Goal: Task Accomplishment & Management: Use online tool/utility

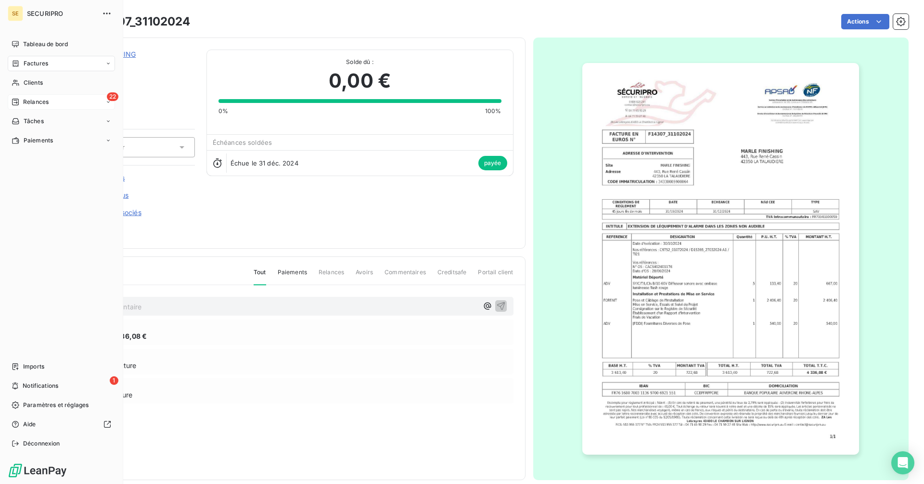
click at [21, 102] on div "Relances" at bounding box center [30, 102] width 37 height 9
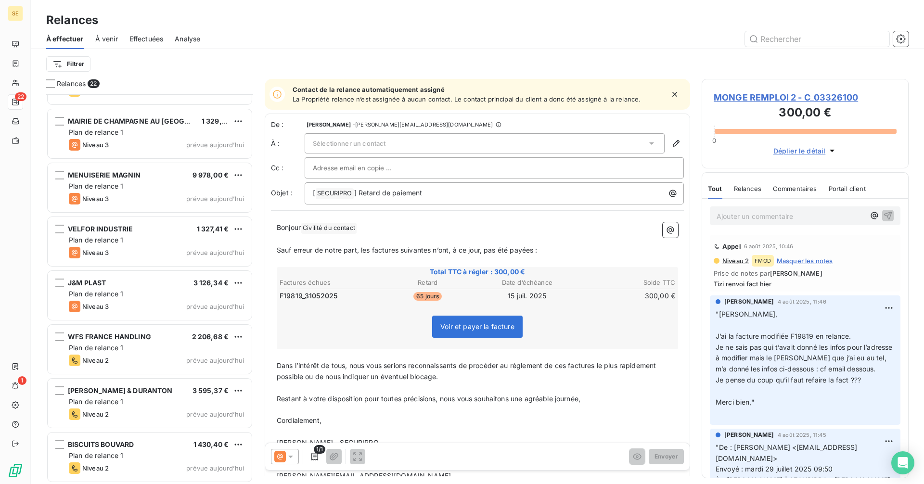
scroll to position [796, 0]
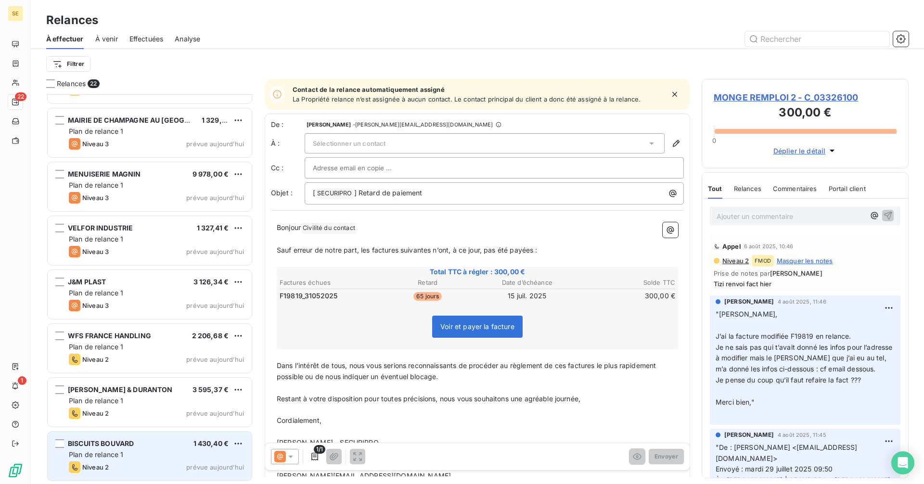
click at [159, 451] on div "Plan de relance 1" at bounding box center [156, 455] width 175 height 10
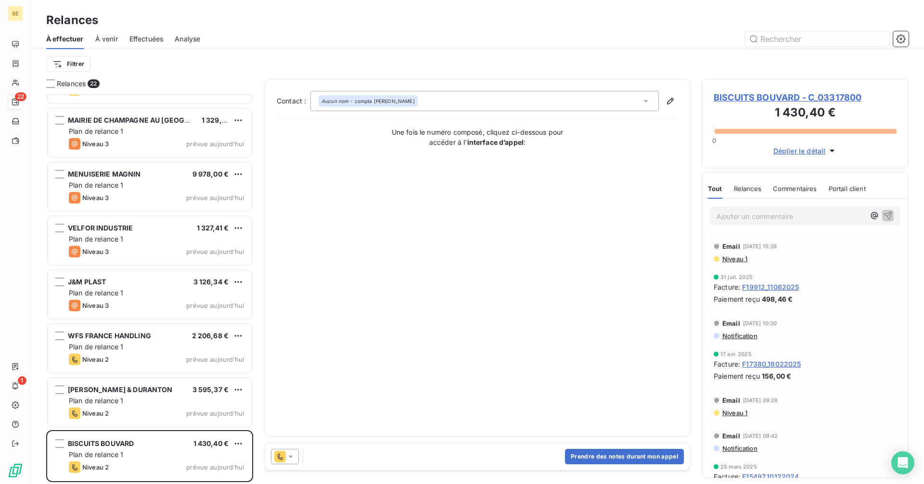
click at [755, 91] on span "BISCUITS BOUVARD - C_03317800" at bounding box center [805, 97] width 183 height 13
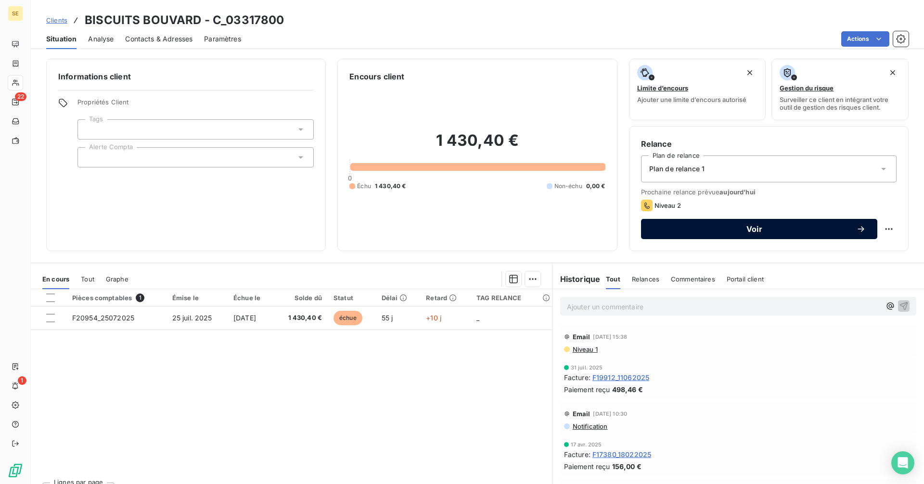
click at [736, 226] on span "Voir" at bounding box center [755, 229] width 204 height 8
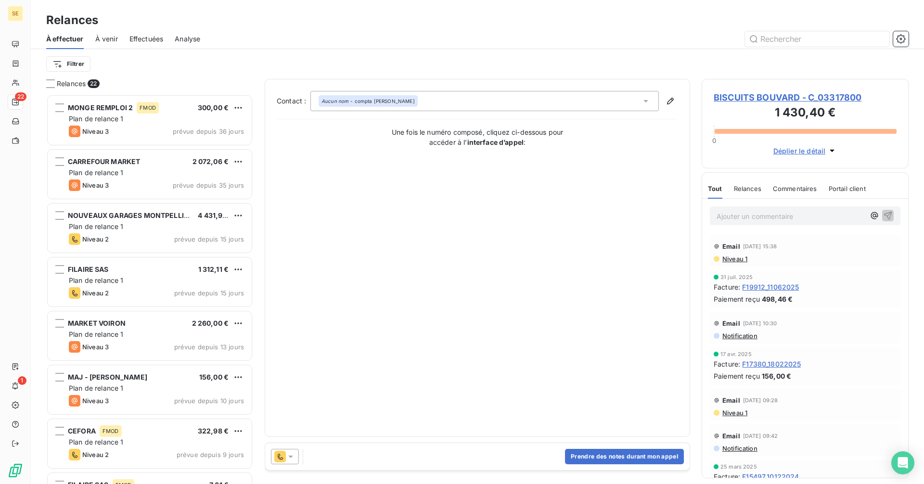
scroll to position [383, 200]
click at [292, 458] on icon at bounding box center [291, 457] width 10 height 10
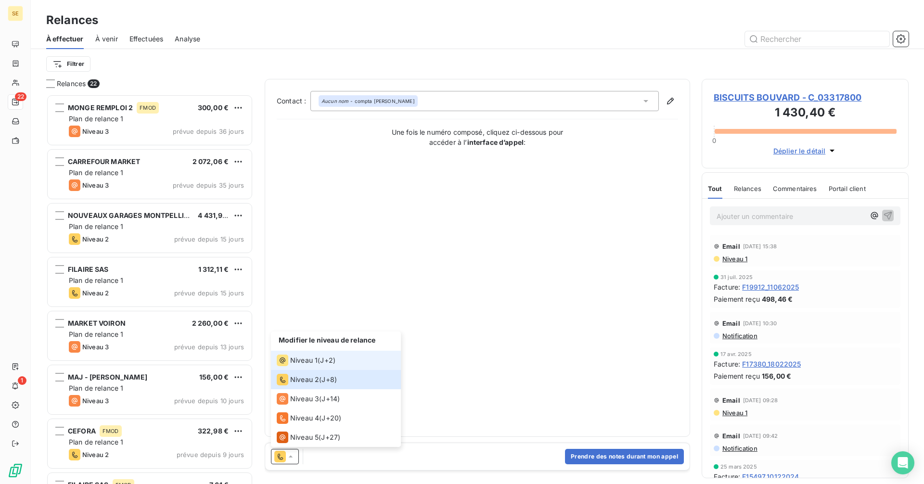
click at [301, 359] on span "Niveau 1" at bounding box center [303, 361] width 27 height 10
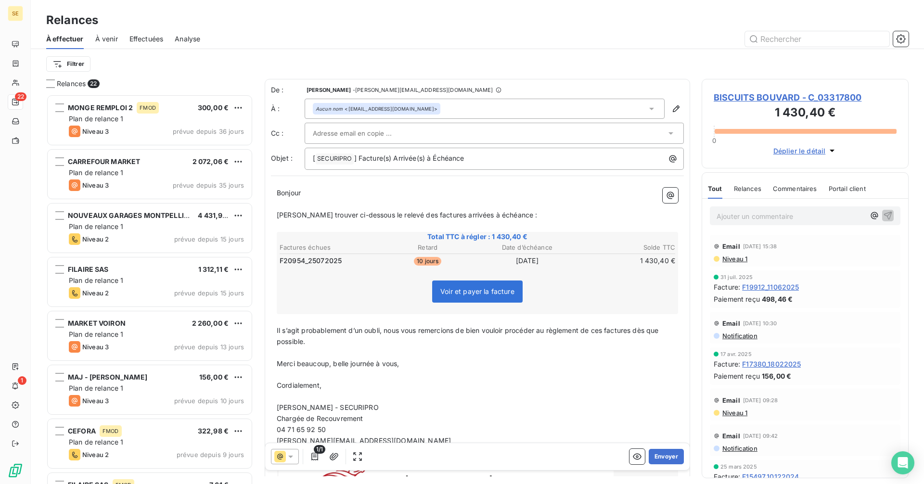
click at [467, 106] on div "Aucun nom <[EMAIL_ADDRESS][DOMAIN_NAME]>" at bounding box center [485, 109] width 360 height 20
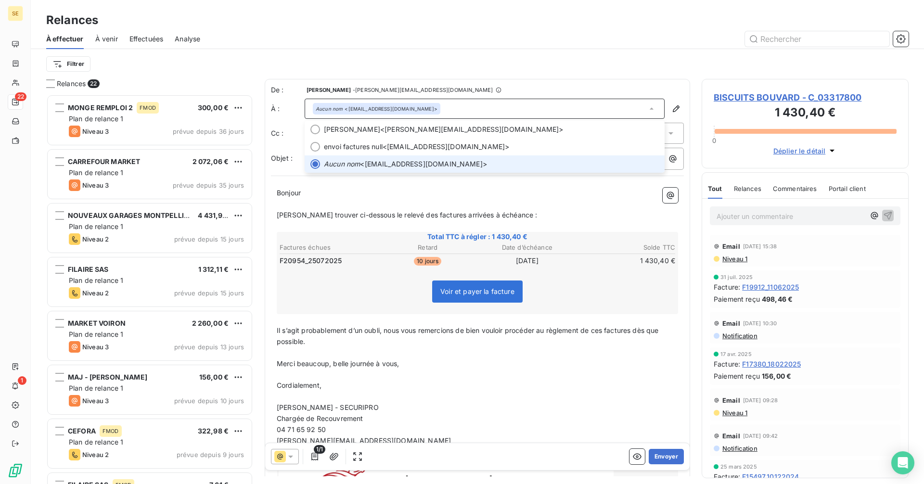
click at [467, 106] on div "Aucun nom <[EMAIL_ADDRESS][DOMAIN_NAME]>" at bounding box center [485, 109] width 360 height 20
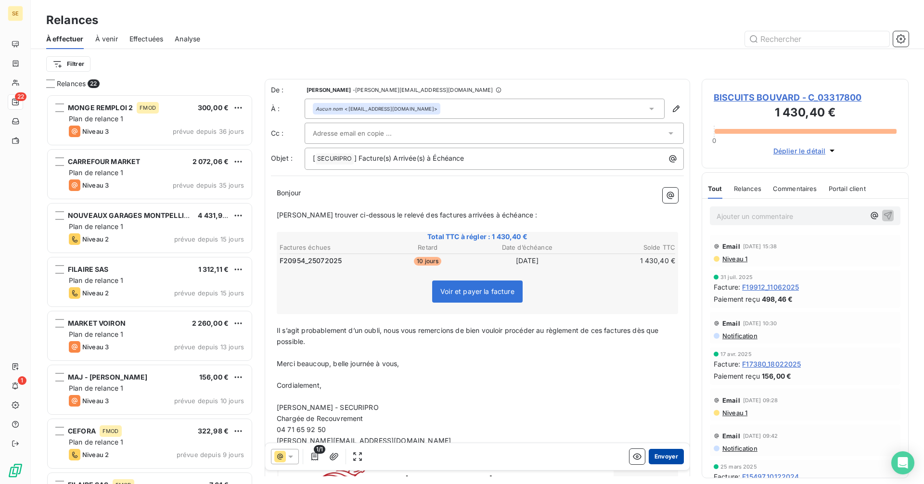
click at [649, 460] on button "Envoyer" at bounding box center [666, 456] width 35 height 15
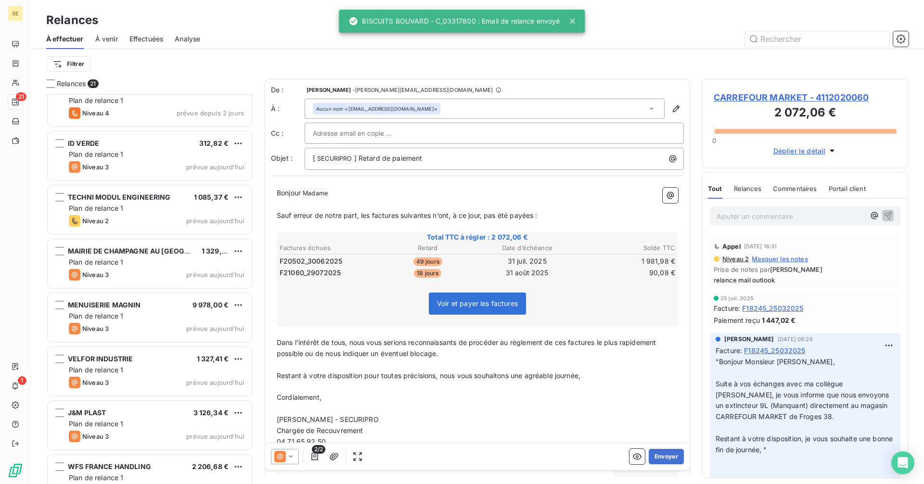
scroll to position [743, 0]
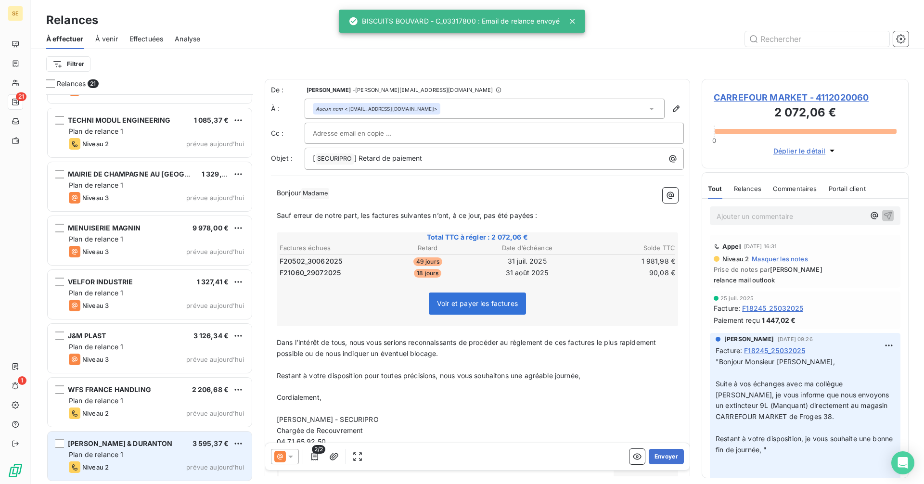
click at [139, 450] on div "Plan de relance 1" at bounding box center [156, 455] width 175 height 10
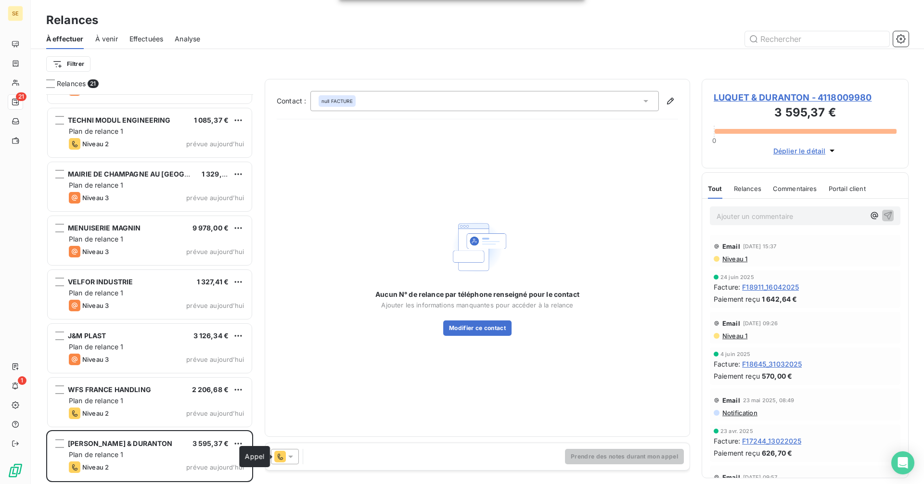
click at [286, 457] on icon at bounding box center [291, 457] width 10 height 10
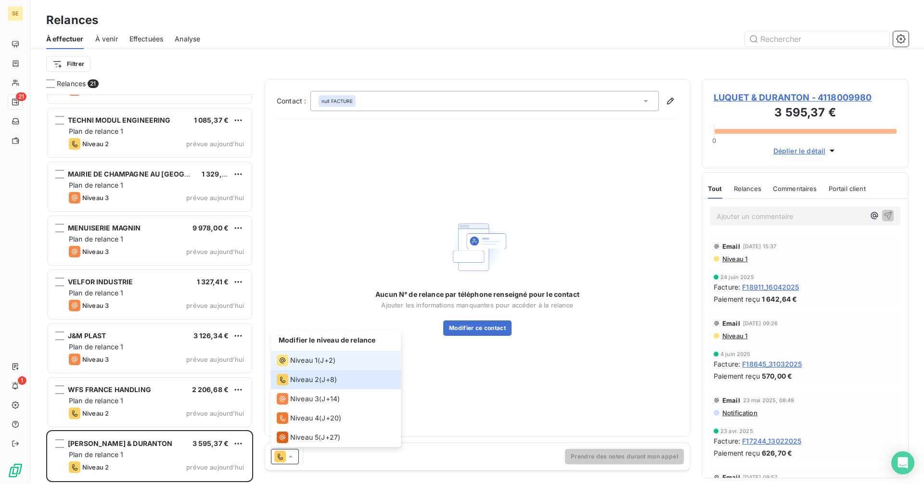
click at [315, 355] on div "Niveau 1" at bounding box center [297, 361] width 41 height 12
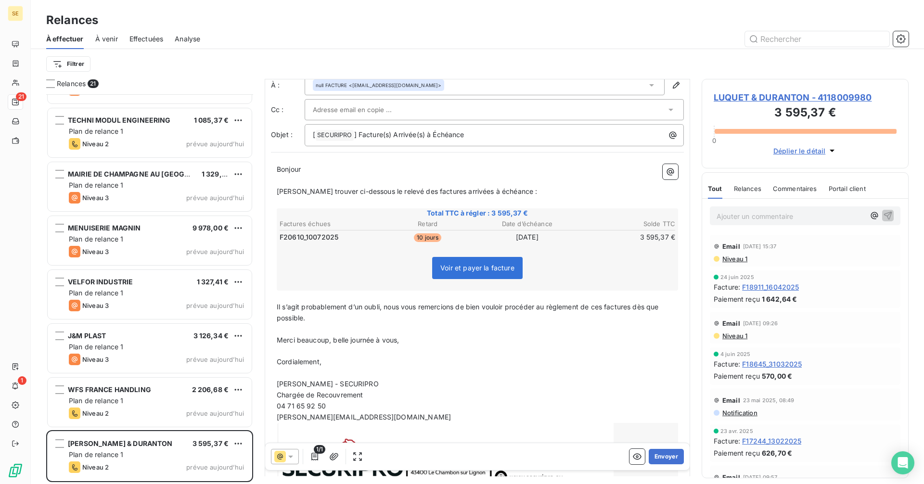
scroll to position [105, 0]
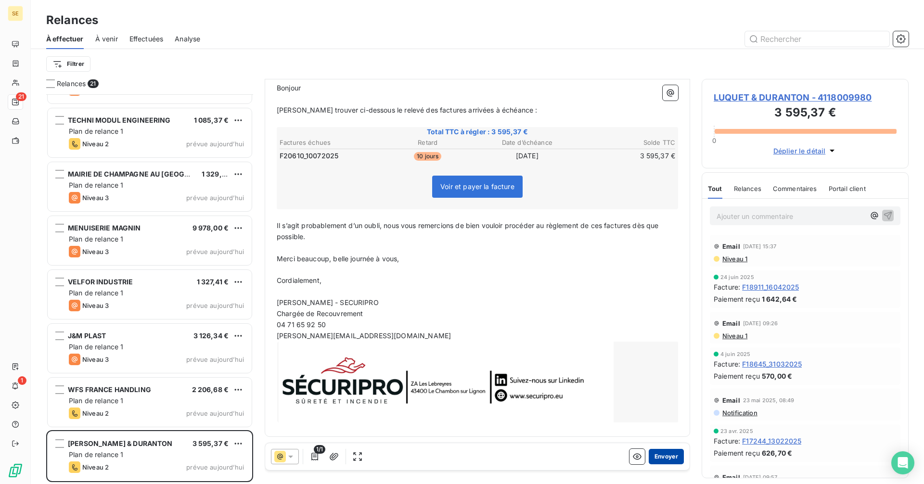
click at [656, 459] on button "Envoyer" at bounding box center [666, 456] width 35 height 15
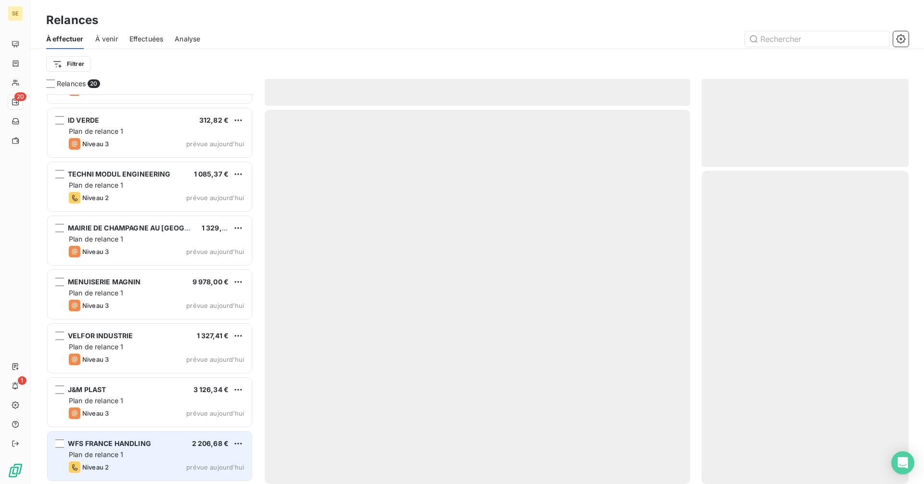
scroll to position [688, 0]
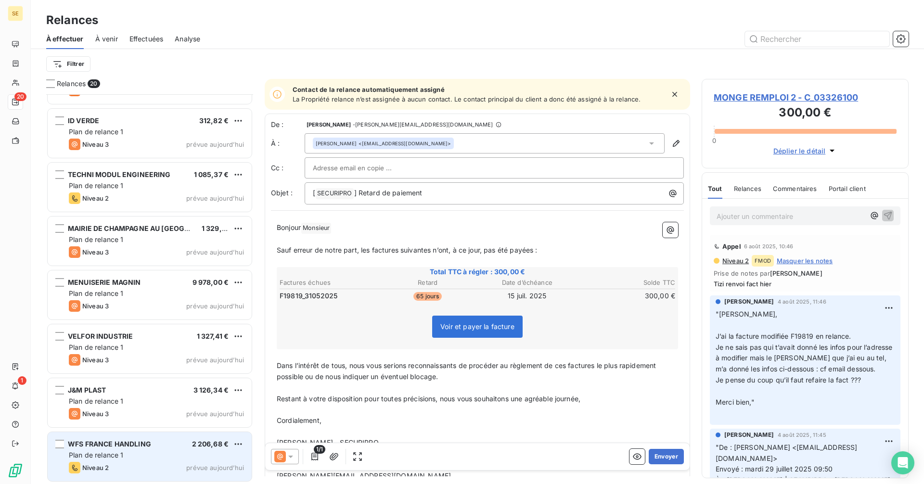
click at [149, 454] on div "Plan de relance 1" at bounding box center [156, 455] width 175 height 10
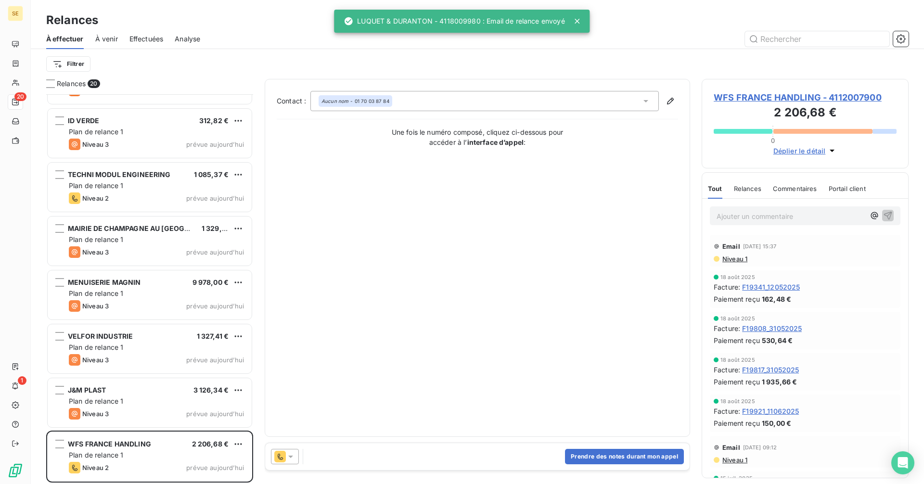
click at [292, 458] on icon at bounding box center [291, 457] width 10 height 10
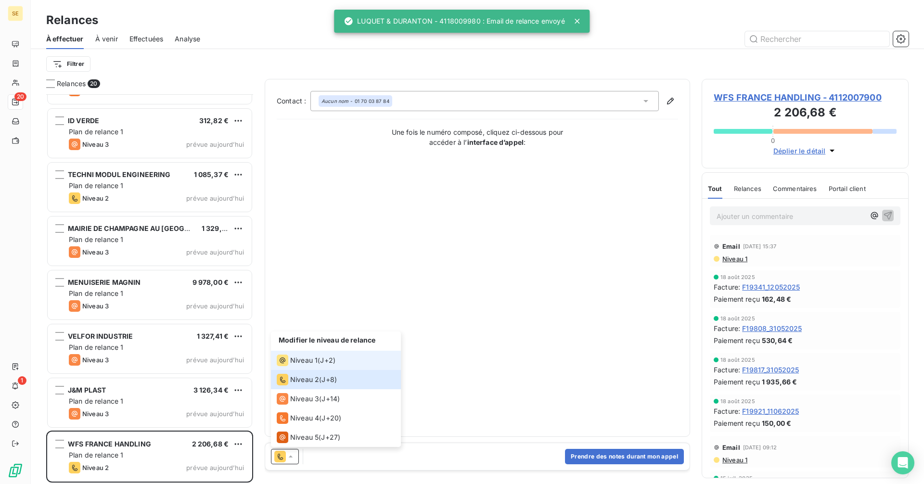
click at [313, 360] on span "Niveau 1" at bounding box center [303, 361] width 27 height 10
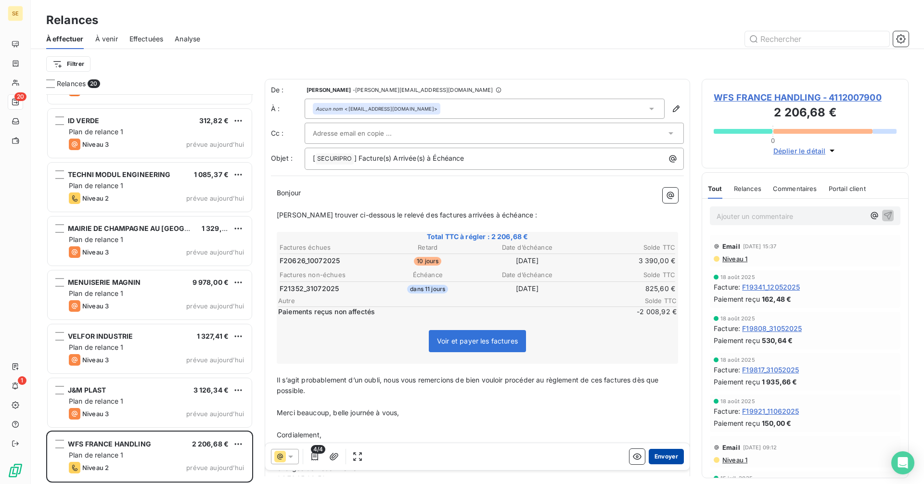
click at [667, 457] on button "Envoyer" at bounding box center [666, 456] width 35 height 15
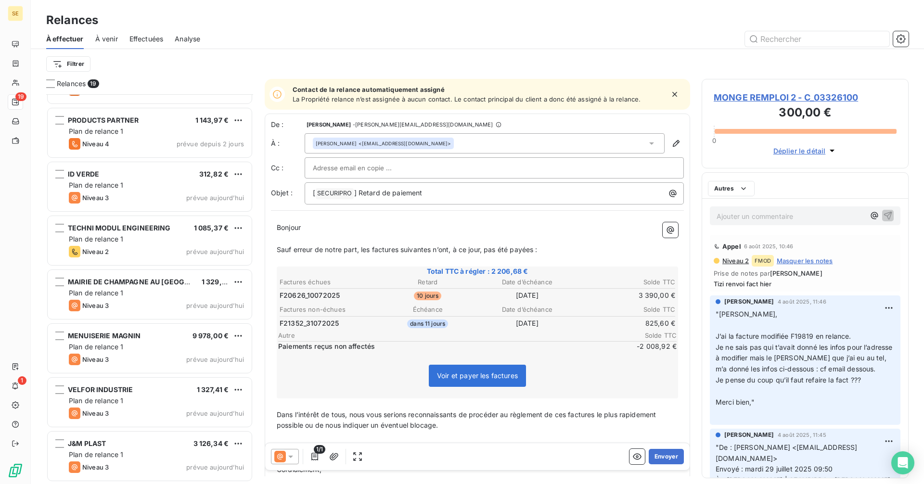
scroll to position [634, 0]
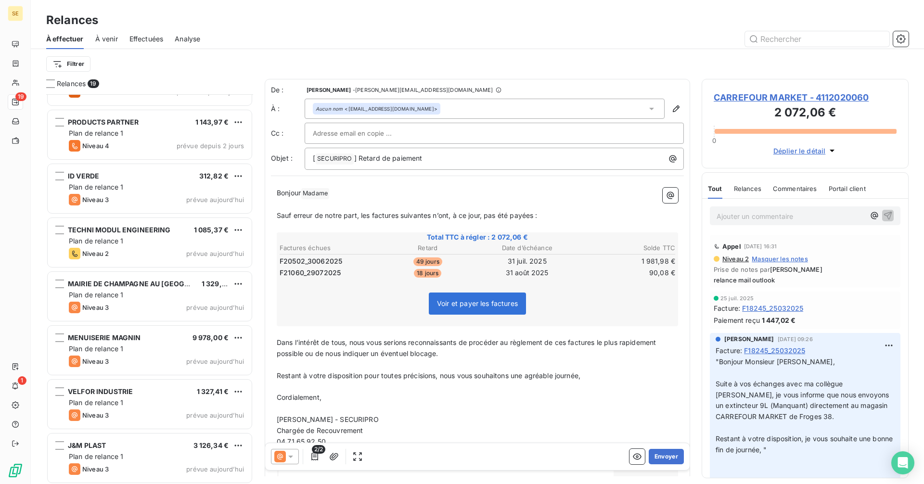
scroll to position [635, 0]
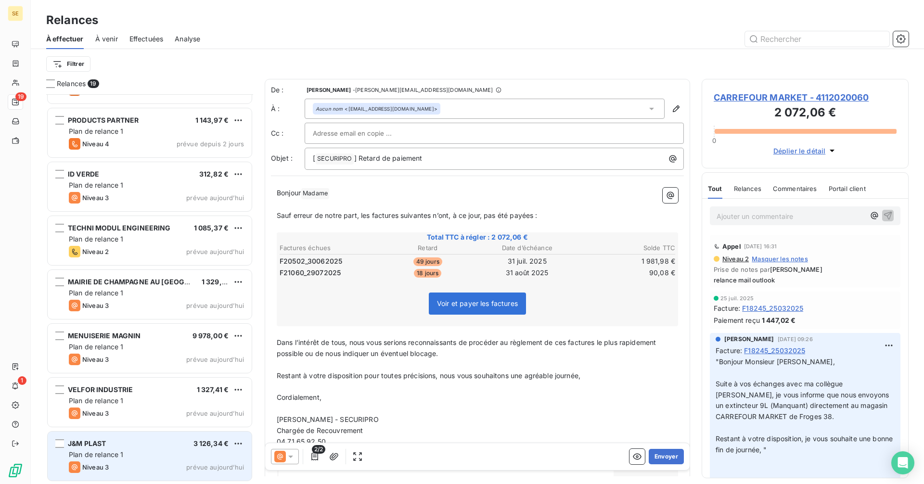
click at [143, 448] on div "J&M PLAST 3 126,34 € Plan de relance 1 Niveau 3 prévue [DATE]" at bounding box center [150, 456] width 204 height 49
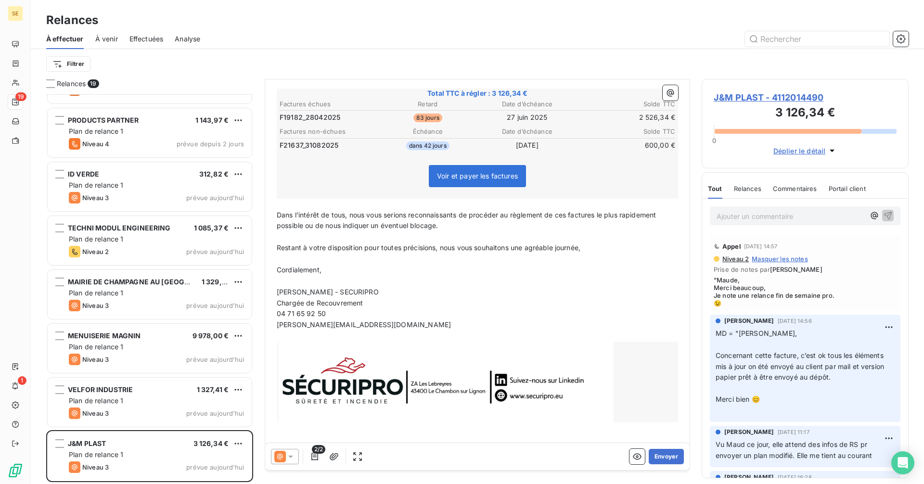
scroll to position [145, 0]
click at [314, 453] on span "2/2" at bounding box center [318, 449] width 13 height 9
click at [315, 457] on icon "button" at bounding box center [314, 457] width 7 height 8
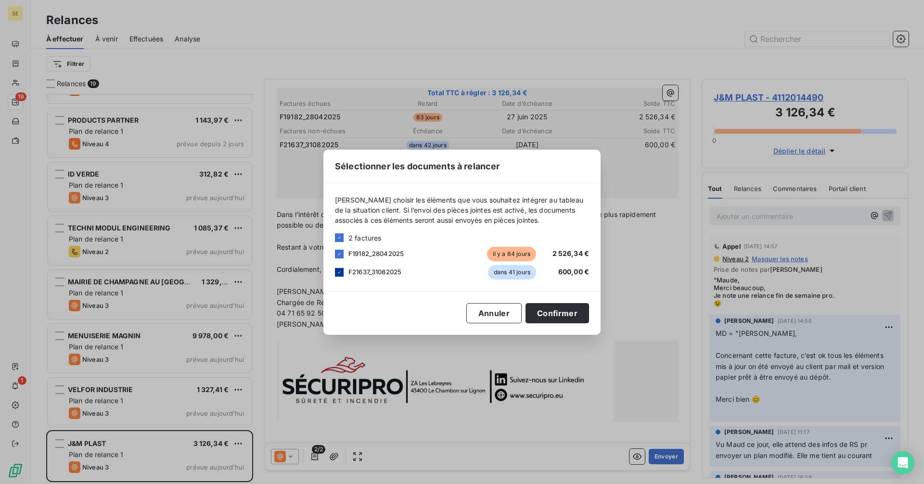
click at [337, 273] on icon at bounding box center [339, 273] width 6 height 6
click at [568, 308] on button "Confirmer" at bounding box center [558, 313] width 64 height 20
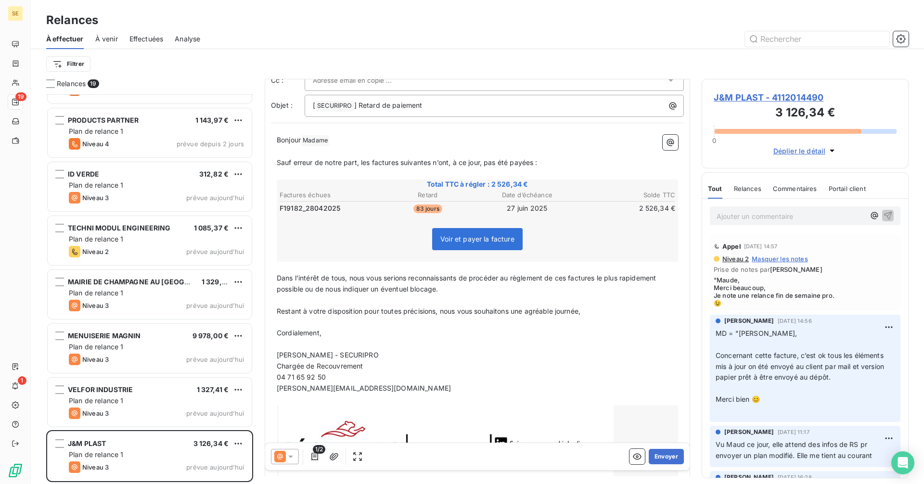
scroll to position [0, 0]
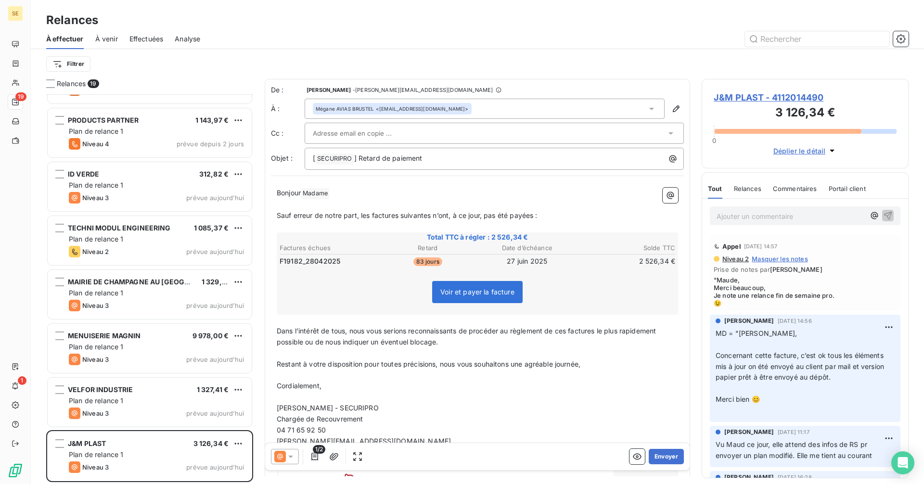
click at [281, 458] on icon at bounding box center [280, 457] width 12 height 12
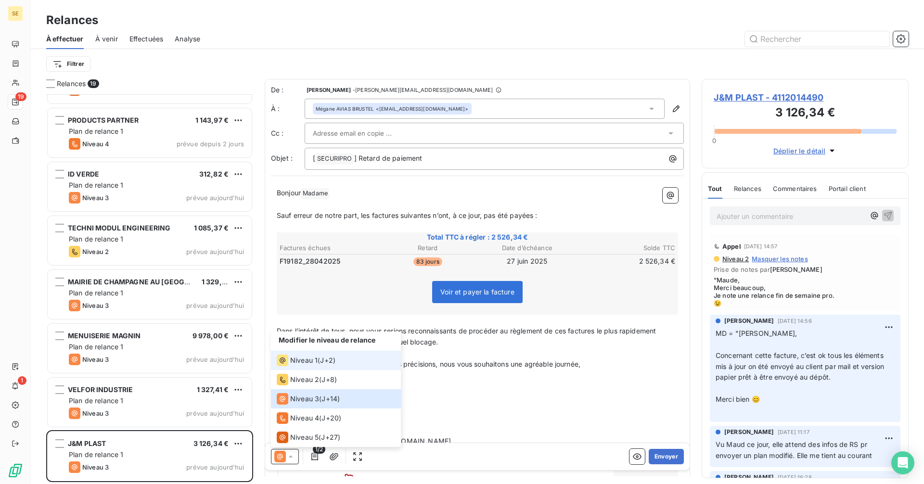
click at [287, 355] on icon at bounding box center [283, 361] width 12 height 12
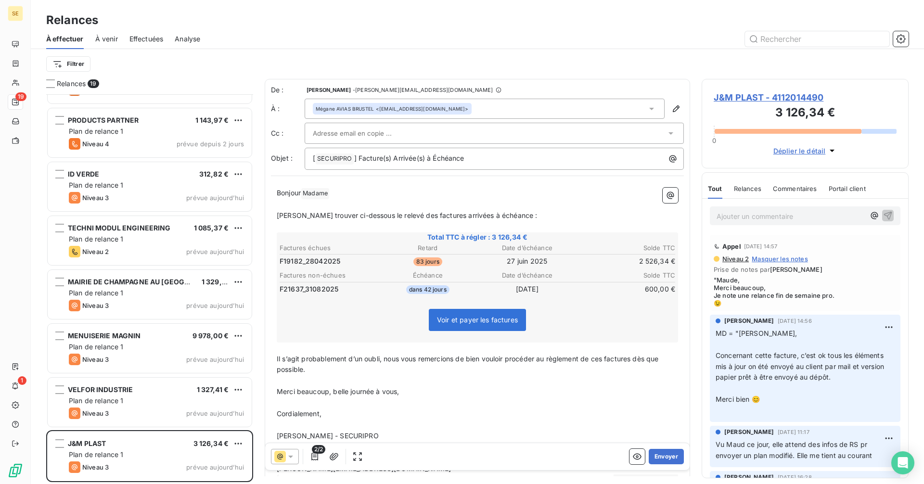
click at [312, 453] on span "2/2" at bounding box center [318, 449] width 13 height 9
click at [313, 455] on icon "button" at bounding box center [314, 457] width 7 height 8
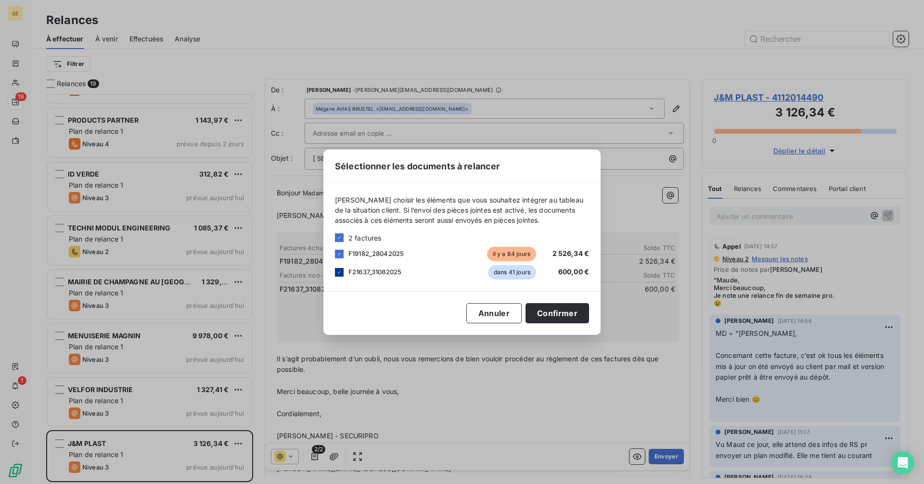
click at [338, 271] on icon at bounding box center [339, 273] width 6 height 6
click at [560, 316] on button "Confirmer" at bounding box center [558, 313] width 64 height 20
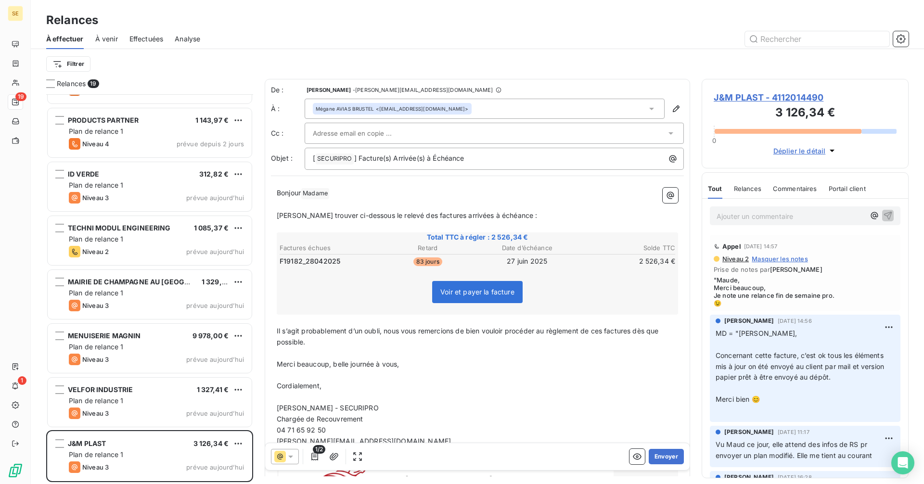
click at [406, 220] on p "[PERSON_NAME] trouver ci-dessous le relevé des factures arrivées à échéance :" at bounding box center [477, 215] width 401 height 11
click at [498, 213] on span "[PERSON_NAME] trouver ci-dessous le relevé des factures arrivées à échéance :" at bounding box center [407, 215] width 261 height 8
drag, startPoint x: 504, startPoint y: 218, endPoint x: 274, endPoint y: 209, distance: 230.2
click at [274, 209] on div "Bonjour Madame ﻿ ﻿ ﻿ [PERSON_NAME] trouver ci-dessous le relevé des factures ar…" at bounding box center [477, 359] width 413 height 354
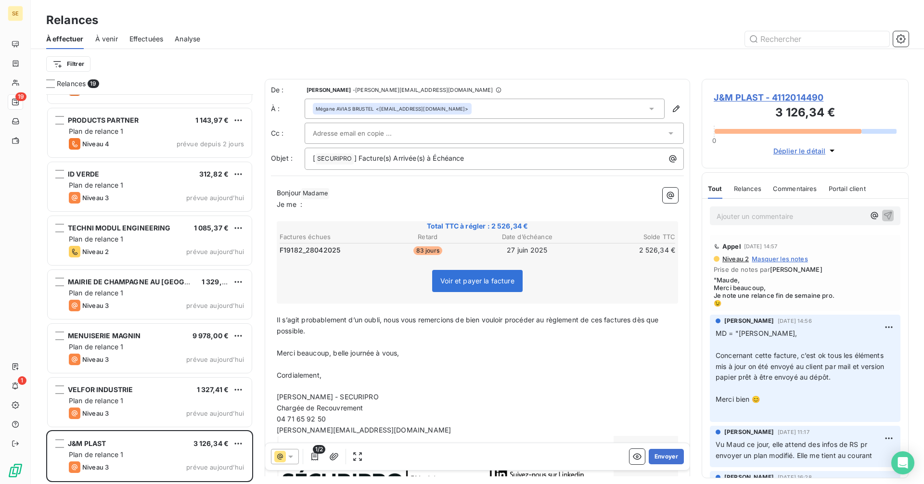
click at [351, 196] on p "[PERSON_NAME] Madame ﻿ ﻿" at bounding box center [477, 194] width 401 height 12
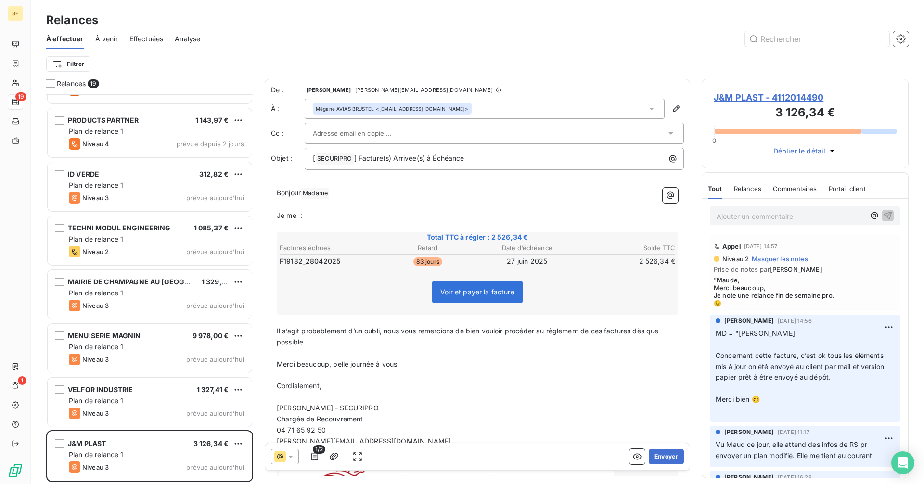
click at [301, 215] on span "Je me :" at bounding box center [290, 215] width 26 height 8
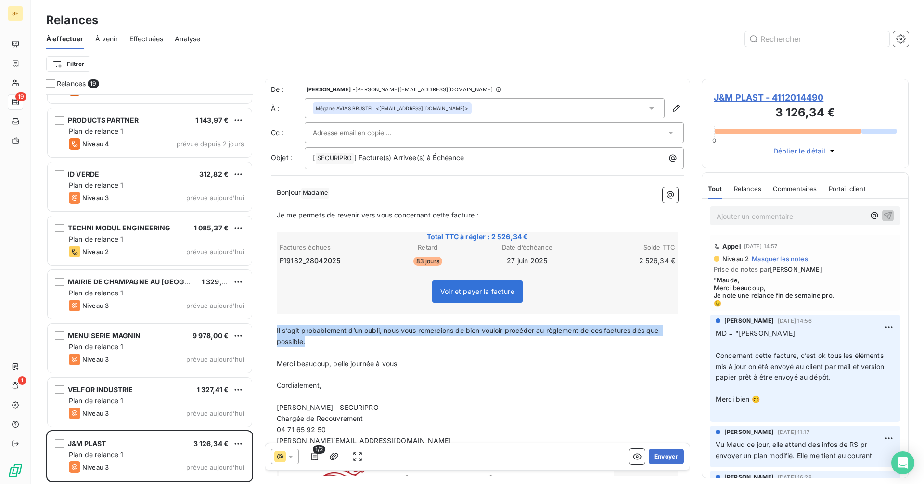
drag, startPoint x: 317, startPoint y: 345, endPoint x: 276, endPoint y: 334, distance: 42.4
click at [276, 334] on div "Bonjour Madame ﻿ ﻿ ﻿ Je me permets de revenir vers vous concernant cette factur…" at bounding box center [477, 358] width 413 height 354
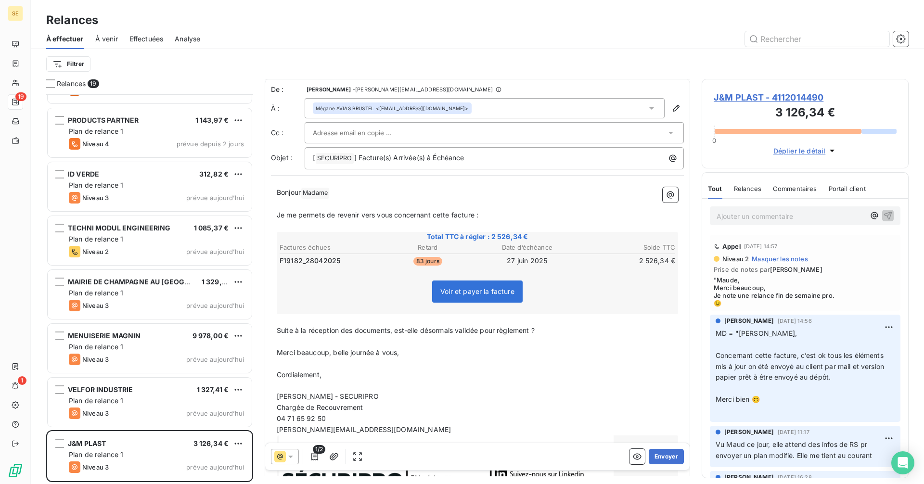
click at [402, 352] on p "Merci beaucoup, belle journée à vous," at bounding box center [477, 352] width 401 height 11
click at [349, 350] on span "Merci beaucoup, belle journée à vous," at bounding box center [338, 352] width 123 height 8
click at [665, 460] on button "Envoyer" at bounding box center [666, 456] width 35 height 15
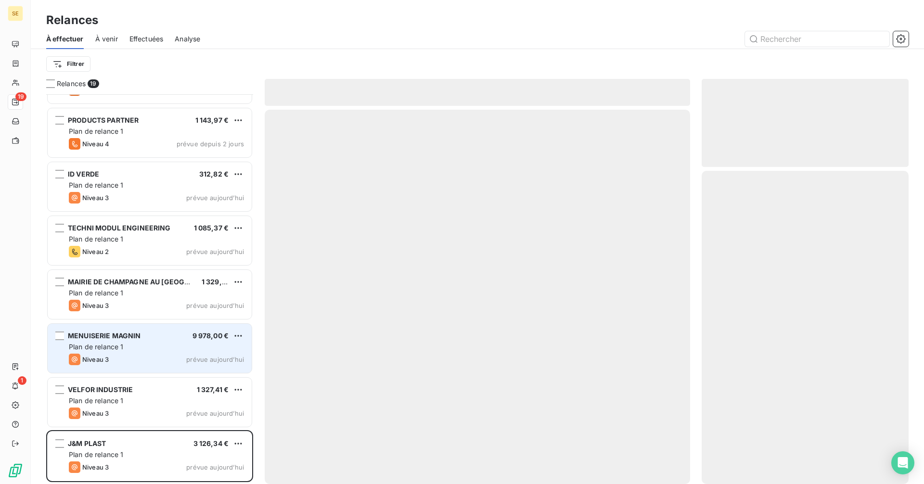
scroll to position [580, 0]
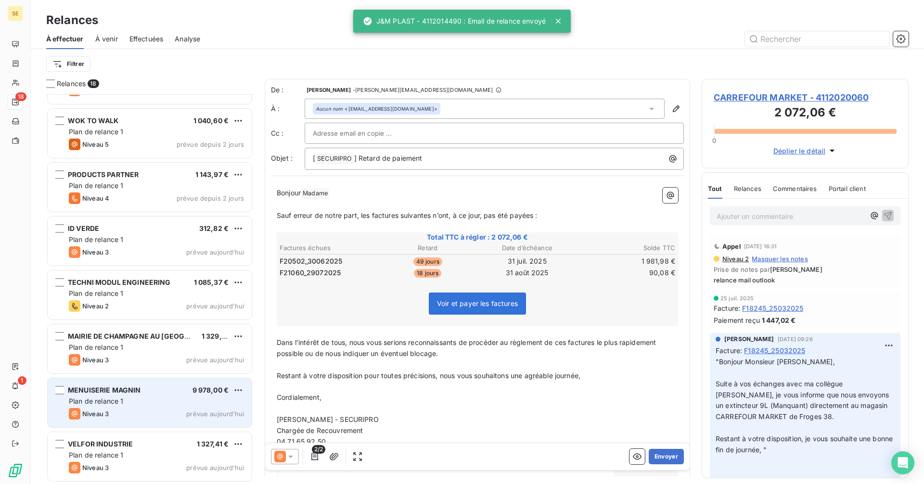
click at [176, 406] on div "MENUISERIE MAGNIN 9 978,00 € Plan de relance 1 Niveau 3 prévue [DATE]" at bounding box center [150, 402] width 204 height 49
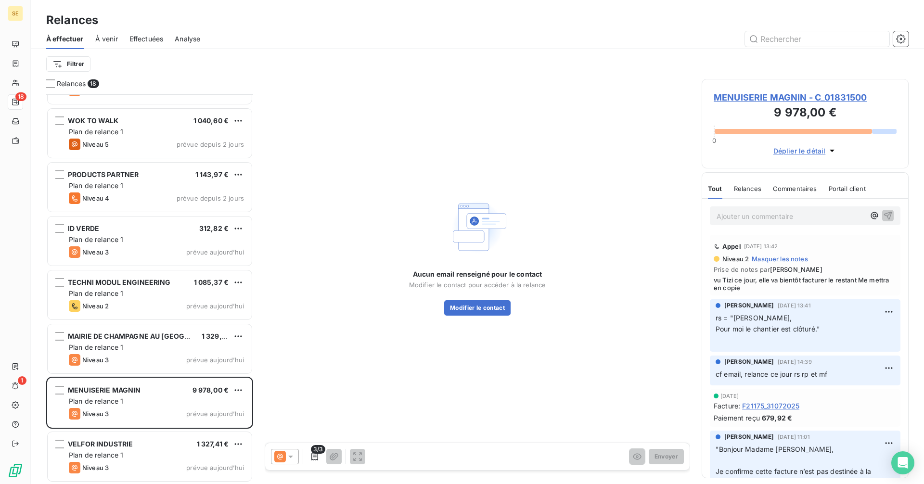
click at [765, 94] on span "MENUISERIE MAGNIN - C_01831500" at bounding box center [805, 97] width 183 height 13
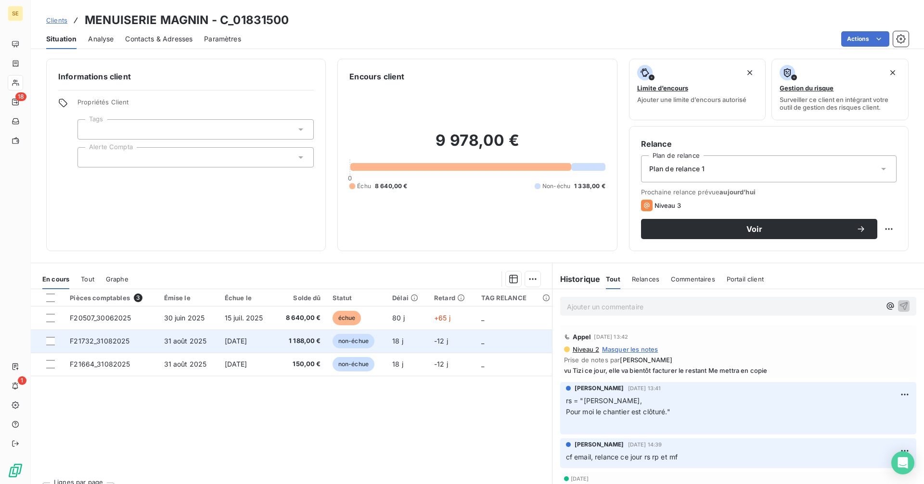
click at [287, 342] on span "1 188,00 €" at bounding box center [301, 341] width 40 height 10
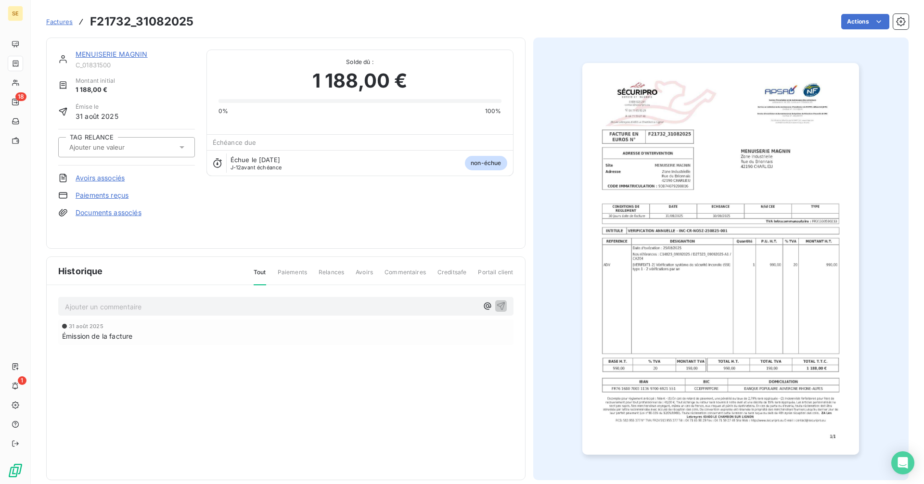
click at [113, 50] on div "MENUISERIE MAGNIN" at bounding box center [135, 55] width 119 height 10
click at [112, 52] on link "MENUISERIE MAGNIN" at bounding box center [112, 54] width 72 height 8
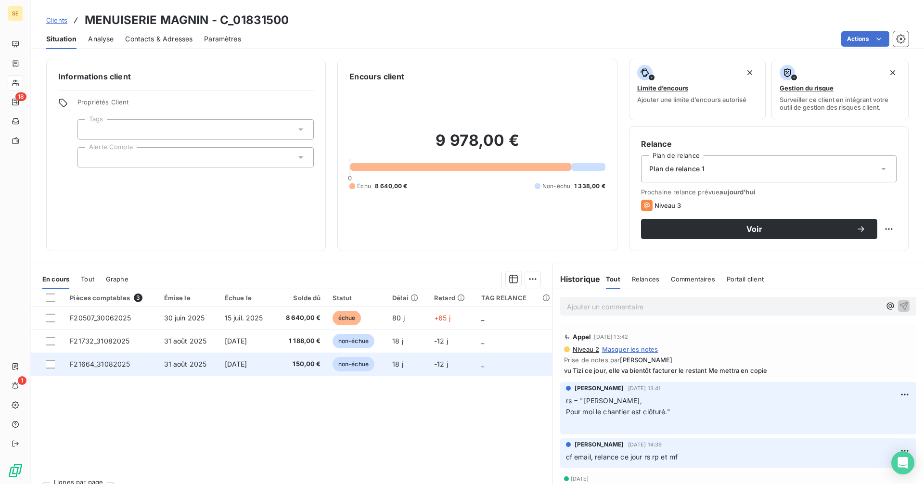
click at [245, 363] on span "[DATE]" at bounding box center [236, 364] width 23 height 8
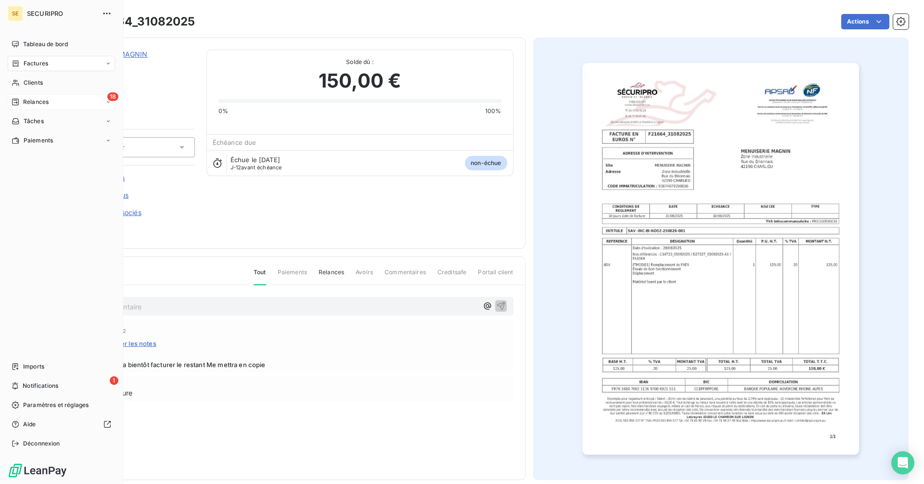
click at [31, 106] on div "18 Relances" at bounding box center [61, 101] width 107 height 15
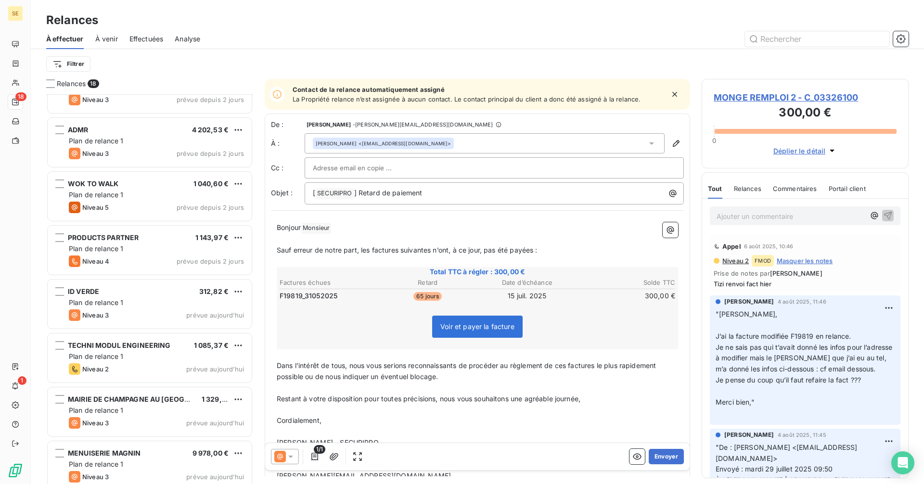
scroll to position [581, 0]
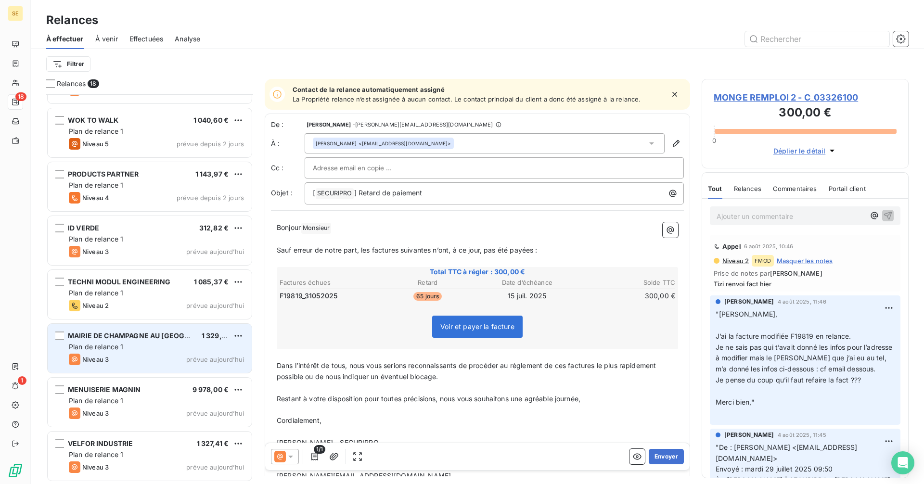
click at [130, 355] on div "Niveau 3 prévue aujourd’hui" at bounding box center [156, 360] width 175 height 12
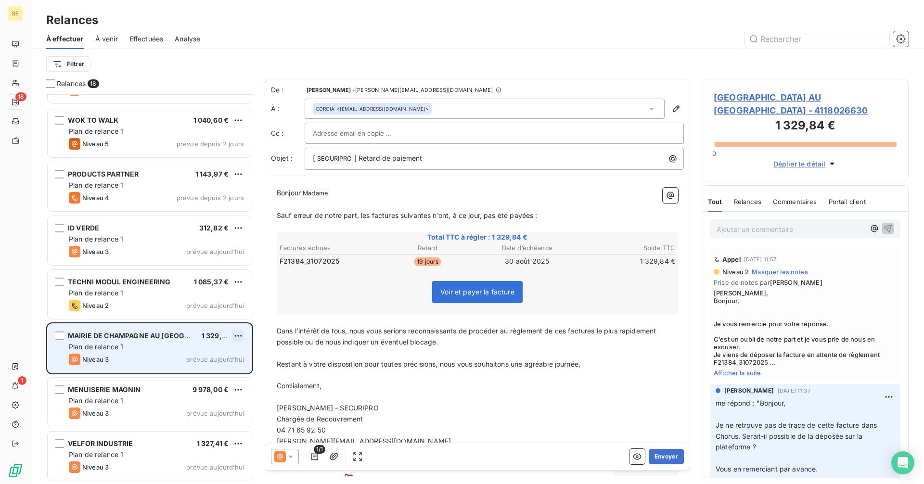
click at [238, 334] on html "SE 18 1 Relances À effectuer À venir Effectuées Analyse Filtrer Relances 18 ADM…" at bounding box center [462, 242] width 924 height 484
click at [216, 357] on div "Replanifier cette action" at bounding box center [197, 354] width 86 height 15
select select "8"
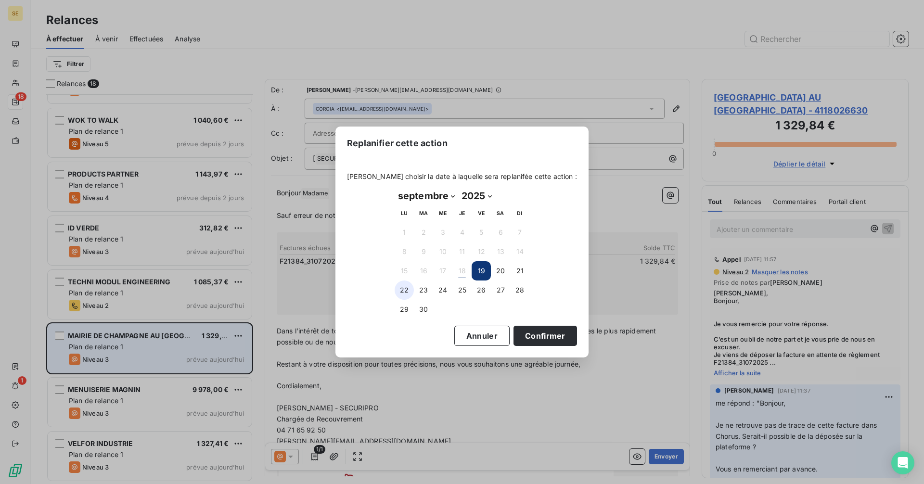
click at [400, 289] on button "22" at bounding box center [404, 290] width 19 height 19
click at [480, 273] on button "19" at bounding box center [481, 270] width 19 height 19
click at [467, 346] on button "Annuler" at bounding box center [481, 336] width 55 height 20
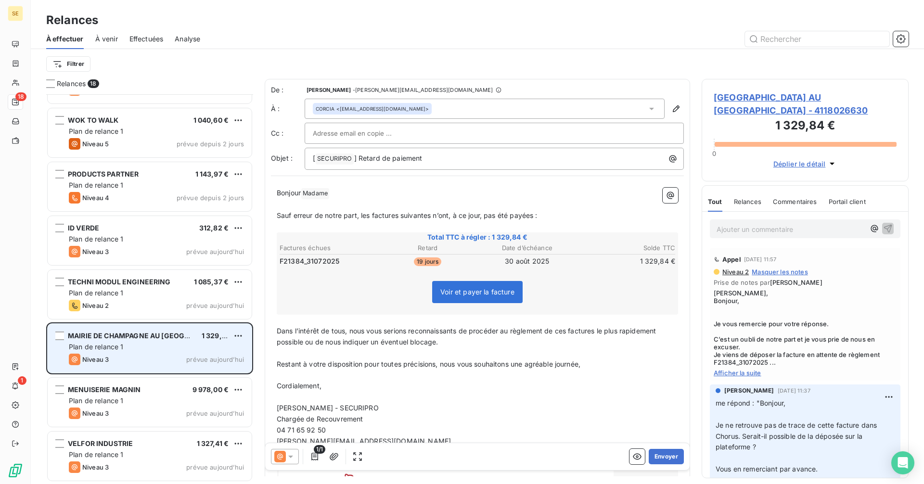
click at [423, 222] on p "﻿" at bounding box center [477, 226] width 401 height 11
click at [291, 459] on icon at bounding box center [291, 457] width 10 height 10
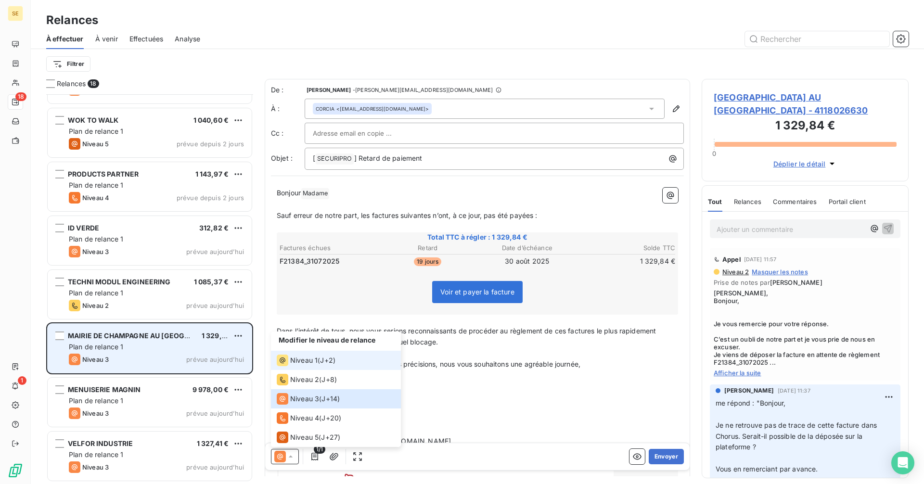
click at [304, 358] on span "Niveau 1" at bounding box center [303, 361] width 27 height 10
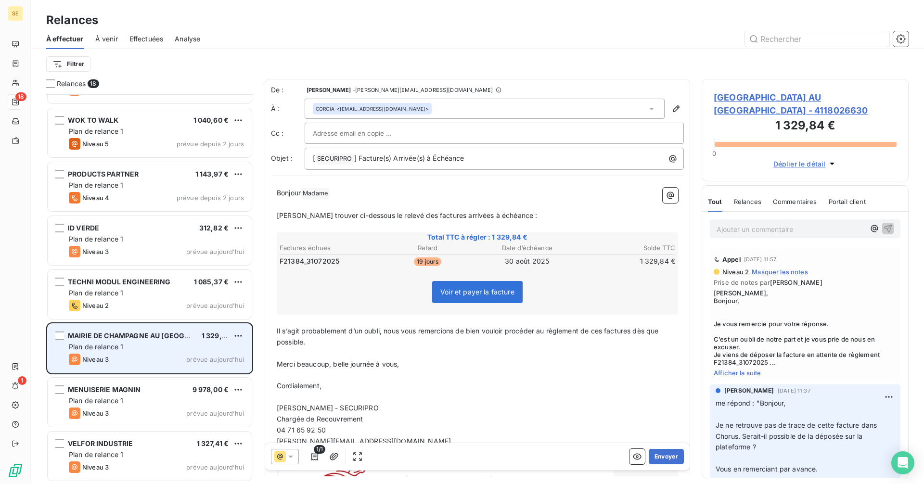
click at [367, 210] on p "[PERSON_NAME] trouver ci-dessous le relevé des factures arrivées à échéance :" at bounding box center [477, 215] width 401 height 11
click at [321, 341] on p "Il s’agit probablement d’un oubli, nous vous remercions de bien vouloir procéde…" at bounding box center [477, 337] width 401 height 22
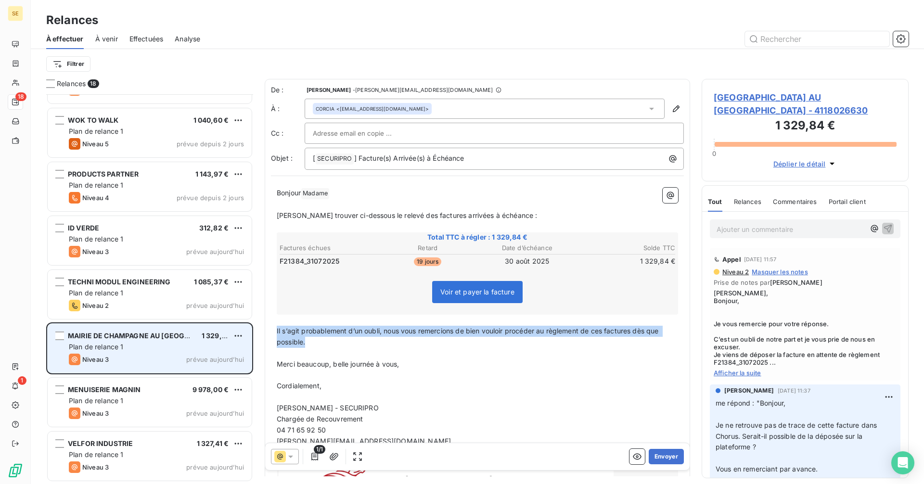
drag, startPoint x: 307, startPoint y: 342, endPoint x: 269, endPoint y: 330, distance: 39.7
click at [269, 330] on div "De : Delphine Dumas - [EMAIL_ADDRESS][DOMAIN_NAME] À : CORCIA <[EMAIL_ADDRESS][…" at bounding box center [477, 310] width 425 height 463
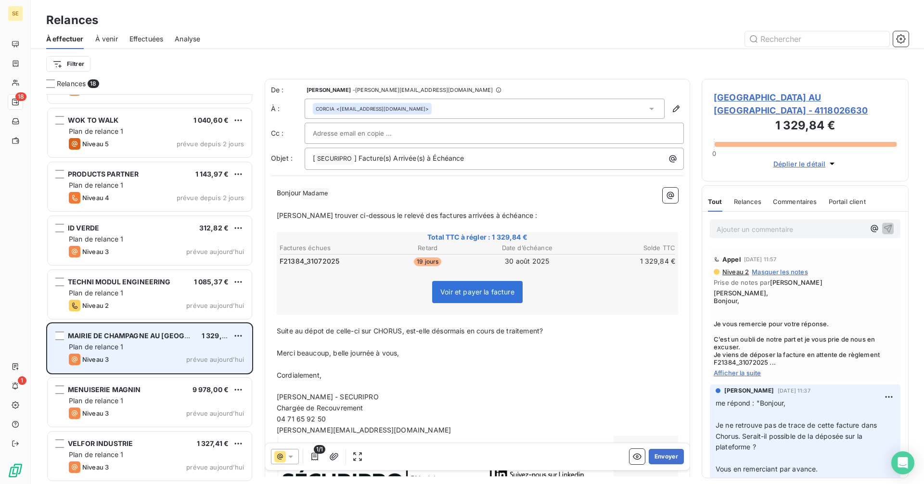
click at [543, 331] on span "Suite au dépot de celle-ci sur CHORUS, est-elle désormais en cours de traitemen…" at bounding box center [410, 331] width 266 height 8
click at [359, 346] on p "﻿" at bounding box center [477, 342] width 401 height 11
click at [350, 350] on span "Merci beaucoup, belle journée à vous," at bounding box center [338, 353] width 123 height 8
click at [657, 460] on button "Envoyer" at bounding box center [666, 456] width 35 height 15
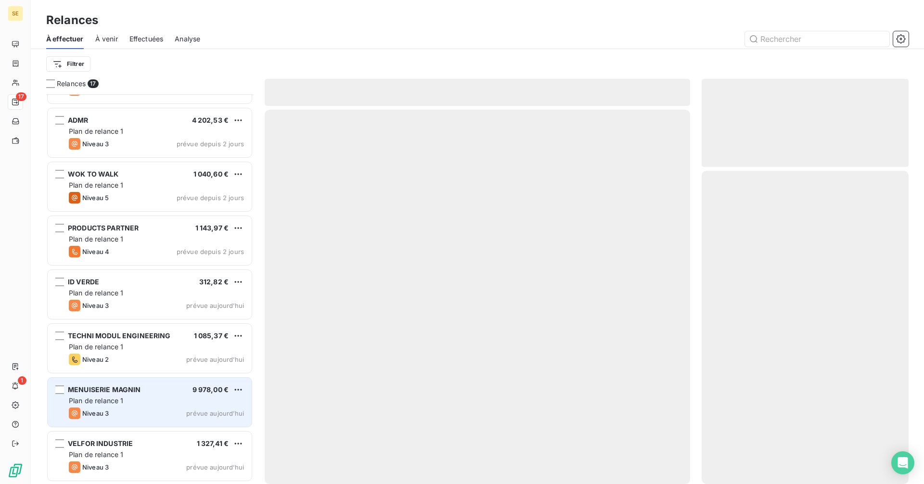
scroll to position [526, 0]
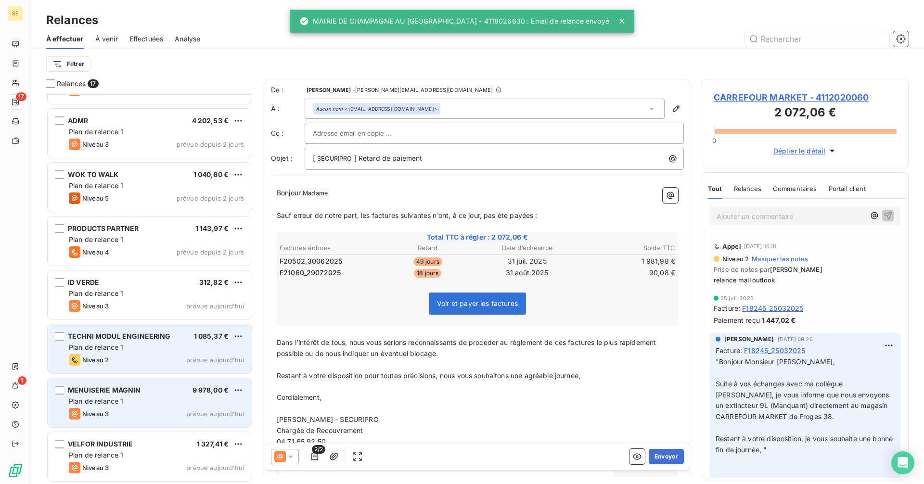
scroll to position [527, 0]
